Goal: Task Accomplishment & Management: Manage account settings

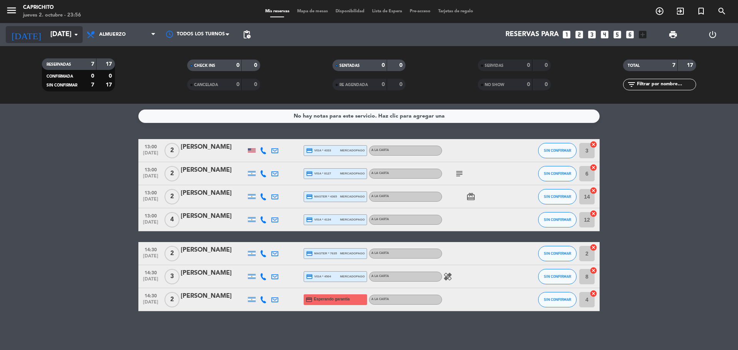
click at [51, 33] on input "[DATE]" at bounding box center [90, 34] width 89 height 15
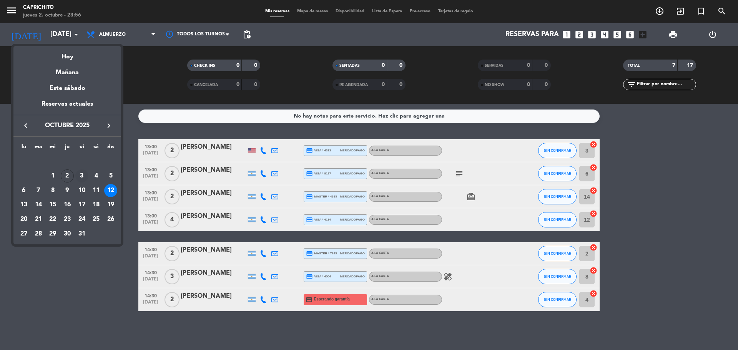
click at [86, 170] on td "3" at bounding box center [82, 176] width 15 height 15
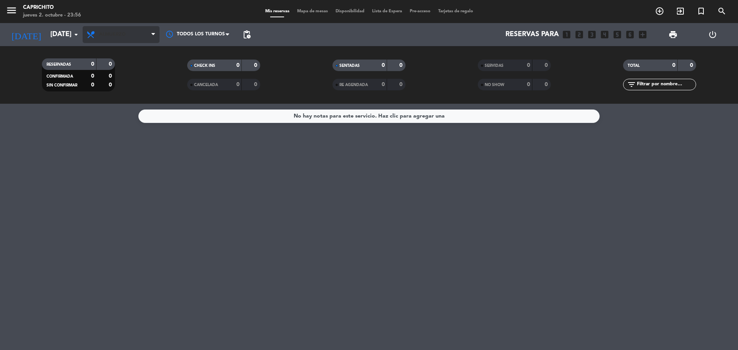
click at [129, 39] on span "Almuerzo" at bounding box center [121, 34] width 77 height 17
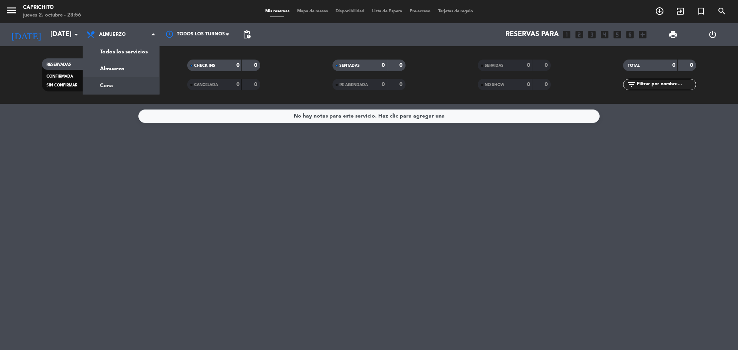
click at [134, 87] on div "menu Caprichito [DATE] 2. octubre - 23:56 Mis reservas Mapa de mesas Disponibil…" at bounding box center [369, 52] width 738 height 104
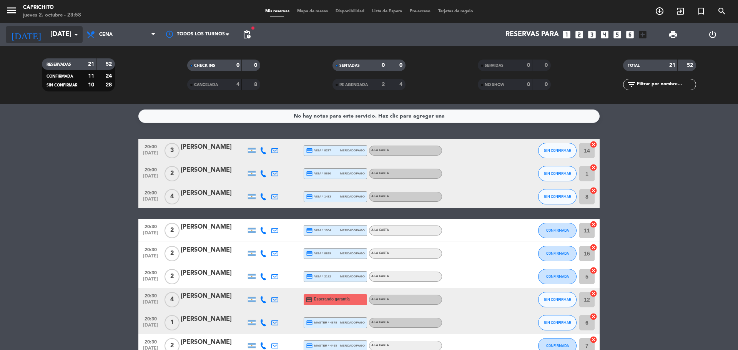
click at [66, 33] on input "[DATE]" at bounding box center [90, 34] width 89 height 15
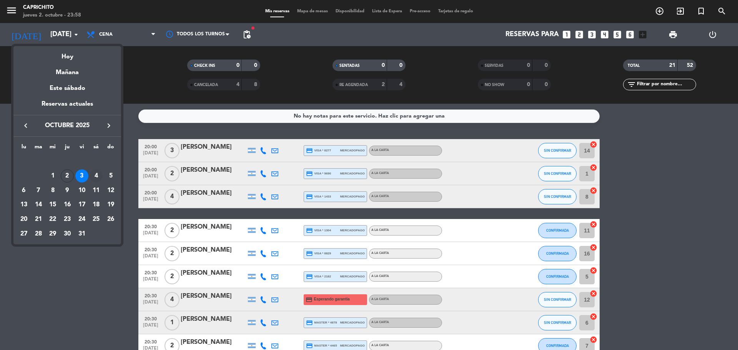
click at [98, 175] on div "4" at bounding box center [96, 175] width 13 height 13
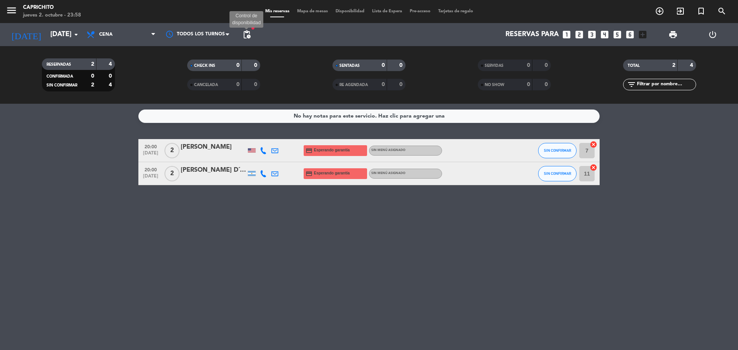
click at [249, 38] on span "pending_actions" at bounding box center [246, 34] width 9 height 9
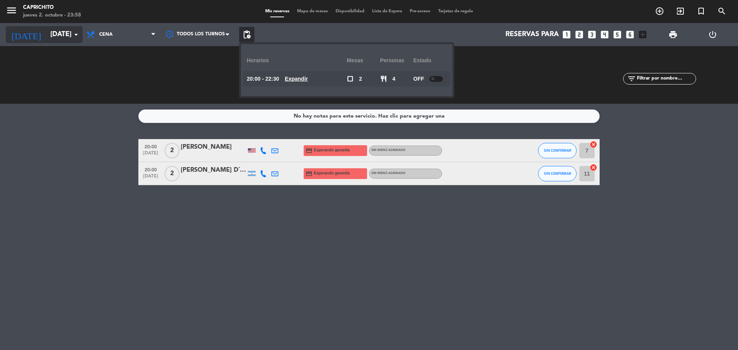
click at [63, 36] on input "[DATE]" at bounding box center [90, 34] width 89 height 15
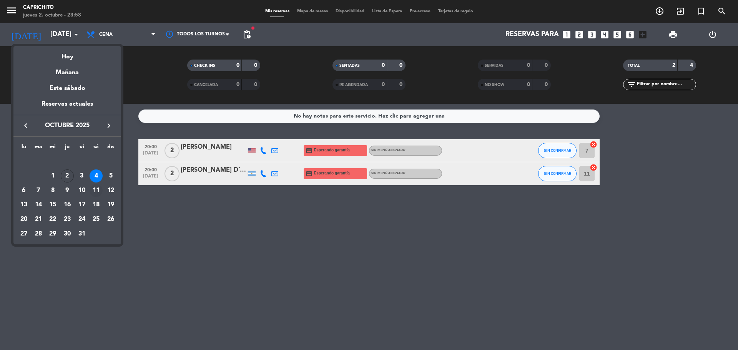
click at [93, 190] on div "11" at bounding box center [96, 190] width 13 height 13
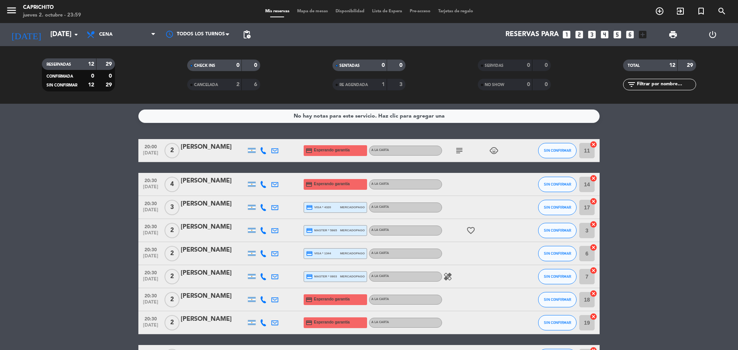
click at [252, 28] on span "pending_actions" at bounding box center [246, 34] width 15 height 15
click at [248, 30] on span "pending_actions" at bounding box center [246, 34] width 9 height 9
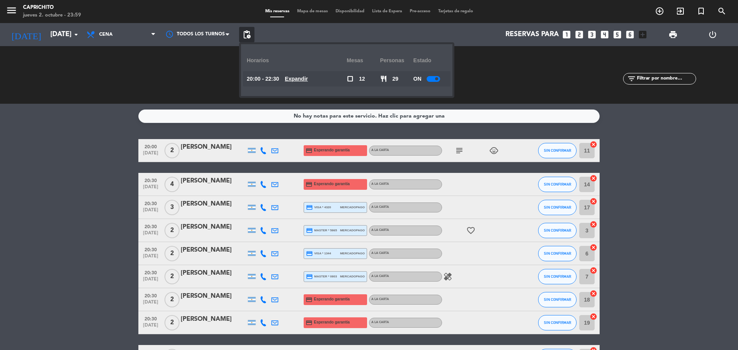
click at [299, 76] on u "Expandir" at bounding box center [296, 79] width 23 height 6
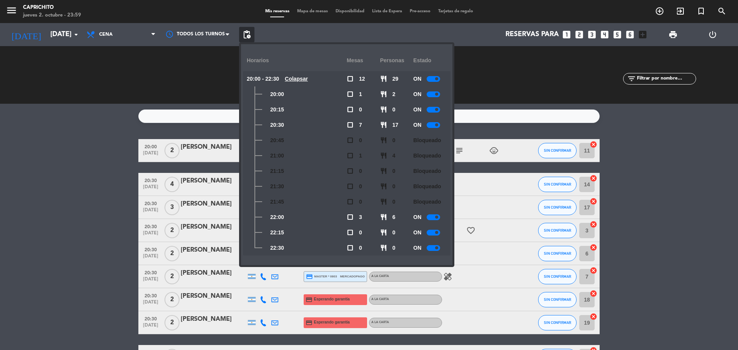
click at [432, 123] on div at bounding box center [432, 125] width 13 height 6
click at [468, 82] on div "SERVIDAS 0 0 NO SHOW 0 0" at bounding box center [513, 75] width 145 height 42
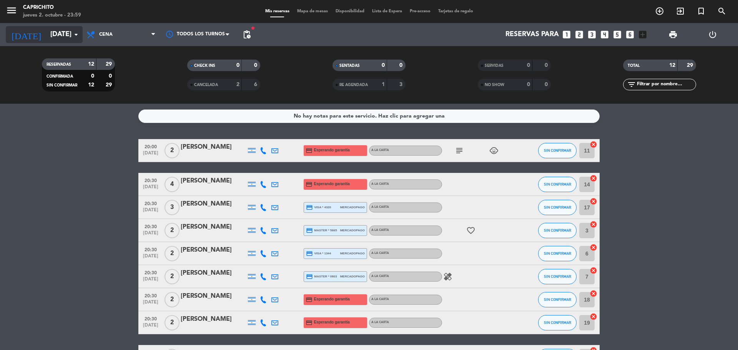
click at [46, 38] on input "[DATE]" at bounding box center [90, 34] width 89 height 15
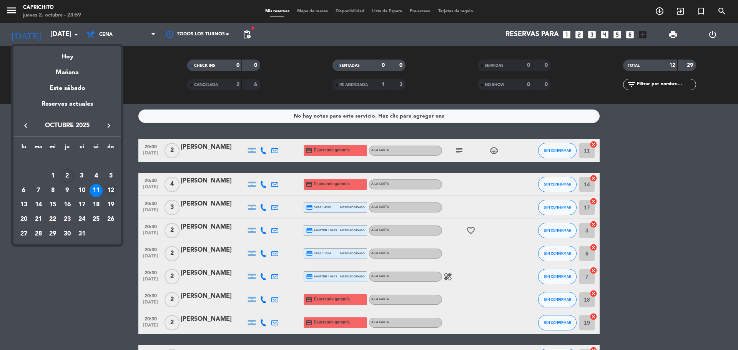
click at [109, 191] on div "12" at bounding box center [110, 190] width 13 height 13
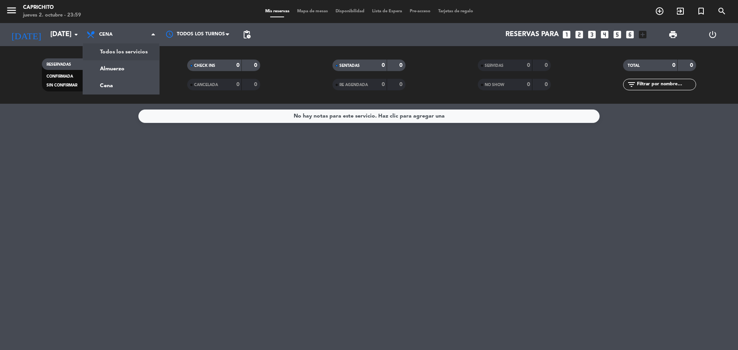
click at [128, 65] on div "menu Caprichito [DATE] 2. octubre - 23:59 Mis reservas Mapa de mesas Disponibil…" at bounding box center [369, 52] width 738 height 104
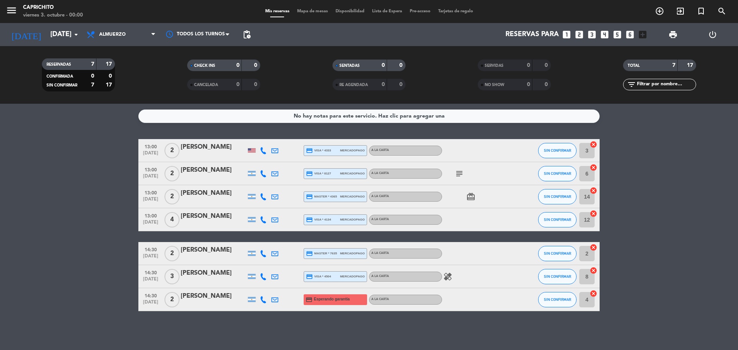
click at [460, 169] on icon "subject" at bounding box center [458, 173] width 9 height 9
click at [471, 195] on icon "card_giftcard" at bounding box center [470, 196] width 9 height 9
click at [73, 32] on icon "arrow_drop_down" at bounding box center [75, 34] width 9 height 9
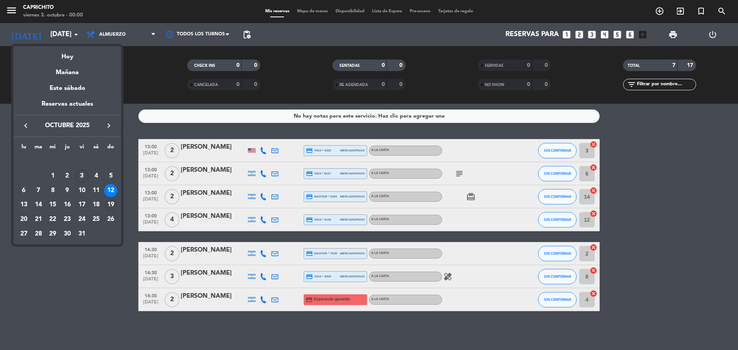
click at [108, 206] on div "19" at bounding box center [110, 204] width 13 height 13
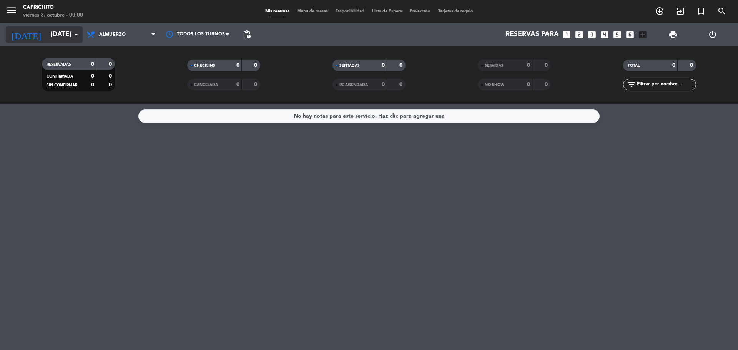
click at [76, 32] on icon "arrow_drop_down" at bounding box center [75, 34] width 9 height 9
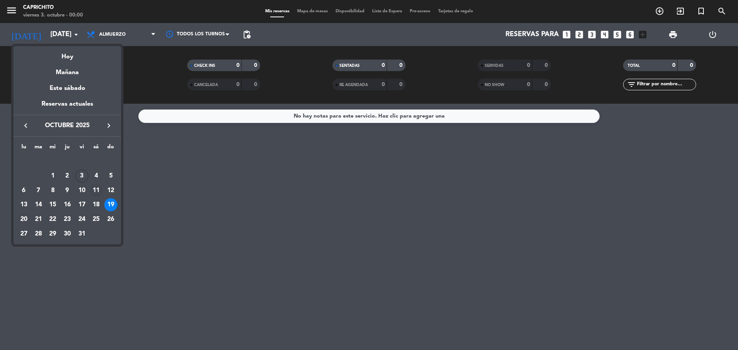
click at [98, 191] on div "11" at bounding box center [96, 190] width 13 height 13
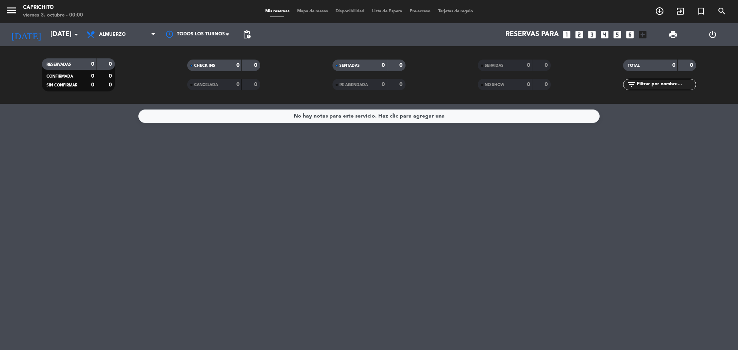
type input "[DATE]"
